Goal: Communication & Community: Connect with others

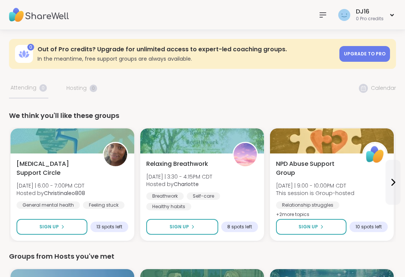
click at [320, 21] on div at bounding box center [322, 14] width 15 height 15
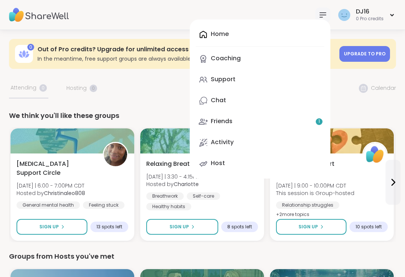
click at [265, 125] on link "Friends 1" at bounding box center [260, 122] width 129 height 18
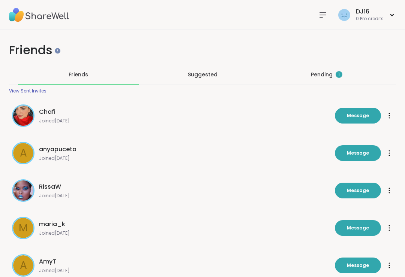
click at [325, 78] on div "Pending 1" at bounding box center [326, 74] width 31 height 7
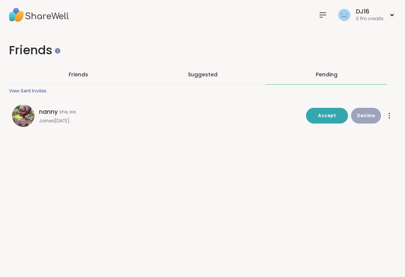
click at [331, 112] on button "Accept" at bounding box center [327, 116] width 42 height 16
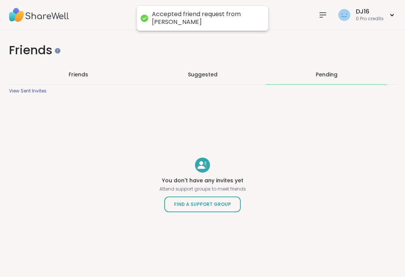
click at [318, 17] on icon at bounding box center [322, 14] width 9 height 9
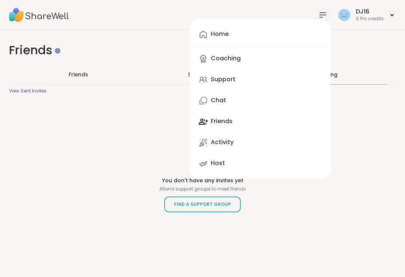
click at [269, 78] on link "Support" at bounding box center [260, 80] width 129 height 18
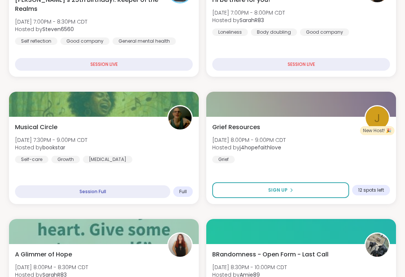
scroll to position [313, 0]
click at [392, 42] on div "I'll be there for you! [DATE] 7:00PM - 8:00PM CDT Hosted by SarahR83 Loneliness…" at bounding box center [301, 33] width 190 height 87
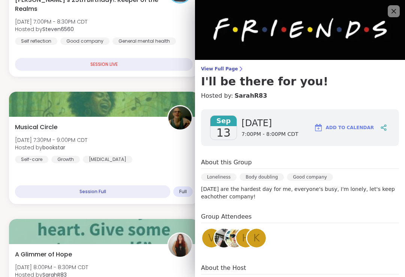
scroll to position [0, 0]
click at [391, 10] on icon at bounding box center [393, 11] width 9 height 9
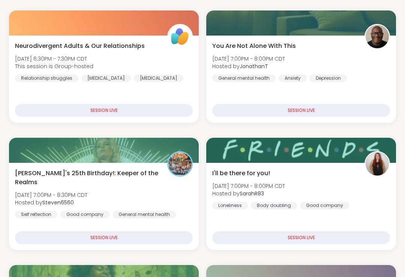
scroll to position [133, 0]
